Goal: Navigation & Orientation: Find specific page/section

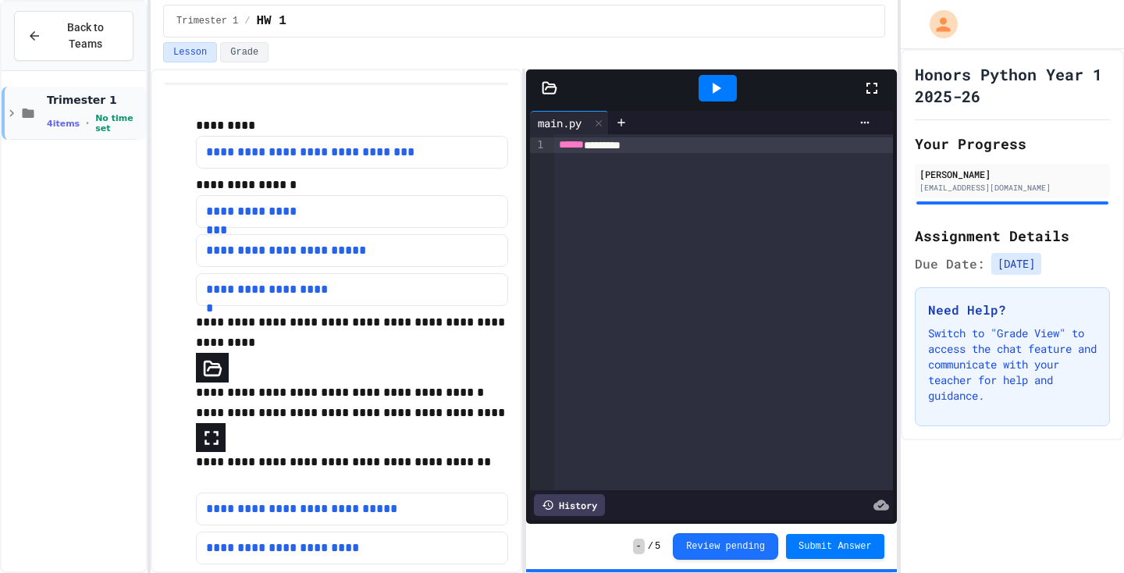
click at [98, 123] on span "No time set" at bounding box center [119, 123] width 48 height 20
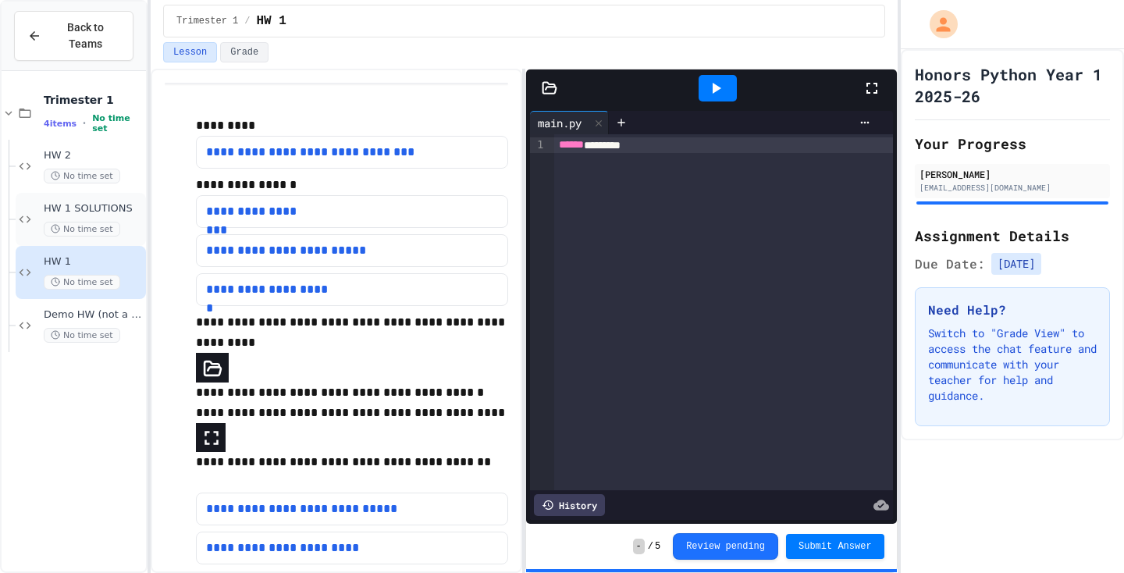
click at [101, 215] on span "HW 1 SOLUTIONS" at bounding box center [93, 208] width 99 height 13
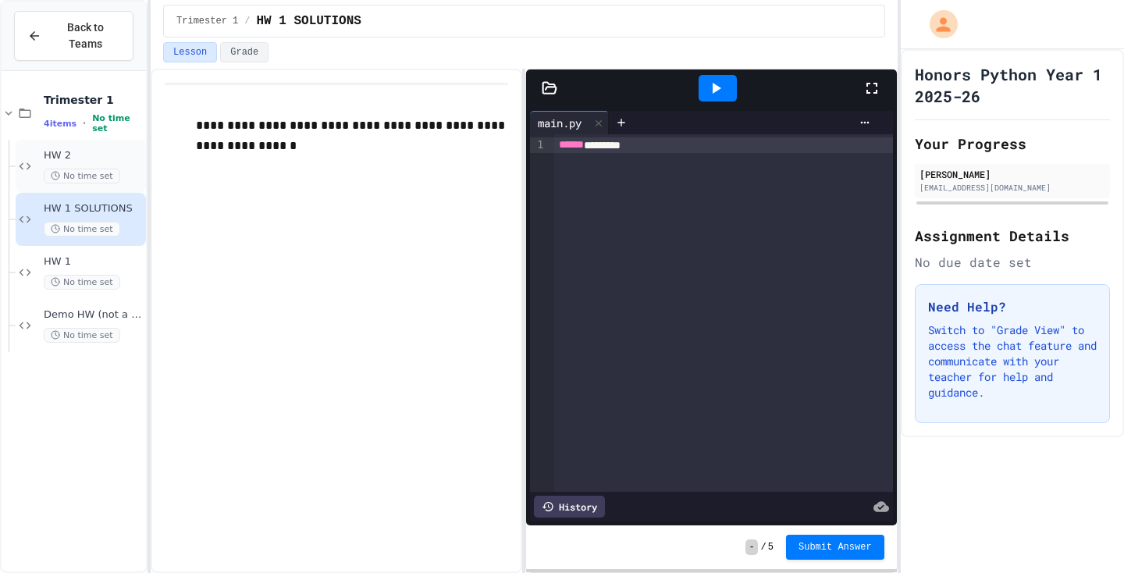
click at [49, 174] on span "No time set" at bounding box center [82, 176] width 76 height 15
